Goal: Task Accomplishment & Management: Manage account settings

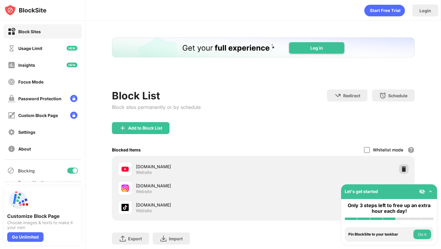
click at [403, 172] on div "youtube.com Website instagram.com Website tiktok.com Website" at bounding box center [262, 189] width 295 height 58
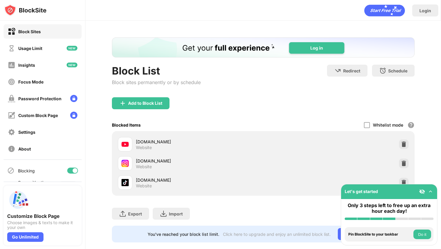
scroll to position [10, 0]
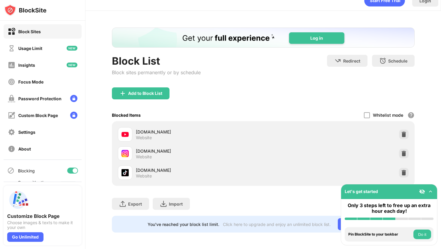
click at [407, 171] on div at bounding box center [404, 173] width 10 height 10
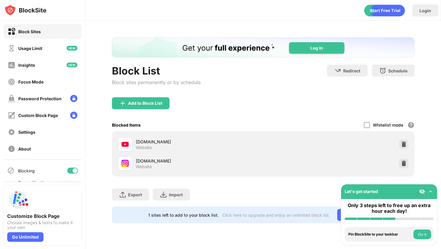
scroll to position [0, 0]
click at [164, 106] on div "Add to Block List" at bounding box center [141, 103] width 58 height 12
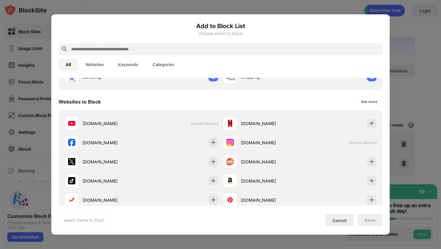
scroll to position [72, 0]
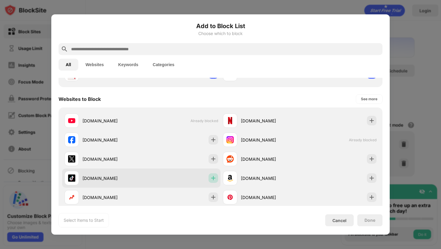
click at [216, 178] on div at bounding box center [213, 179] width 10 height 10
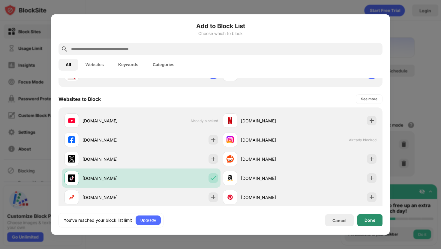
click at [364, 218] on div "Done" at bounding box center [369, 221] width 25 height 12
